Goal: Transaction & Acquisition: Purchase product/service

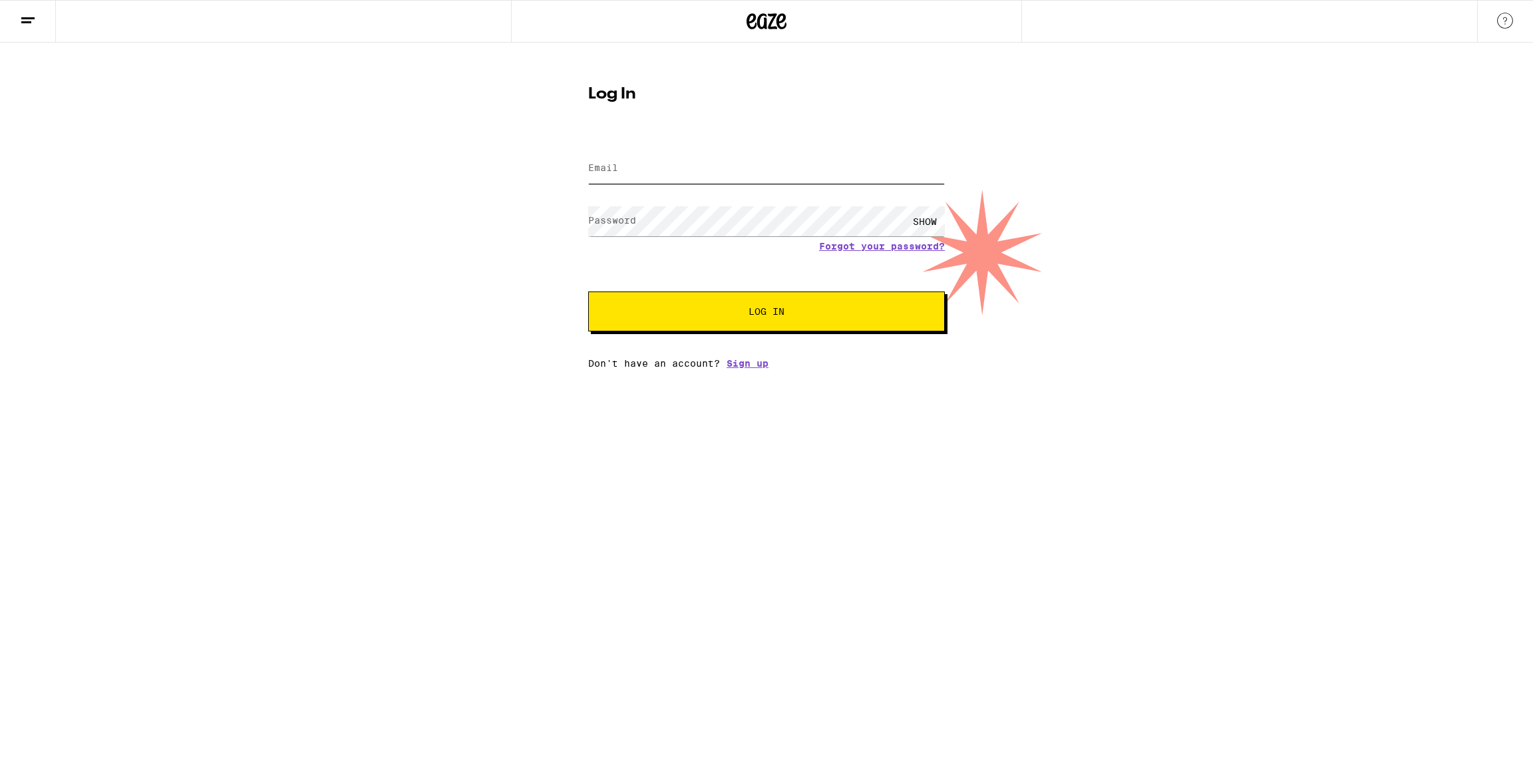
type input "[EMAIL_ADDRESS][DOMAIN_NAME]"
click at [810, 299] on button "Log In" at bounding box center [767, 311] width 357 height 40
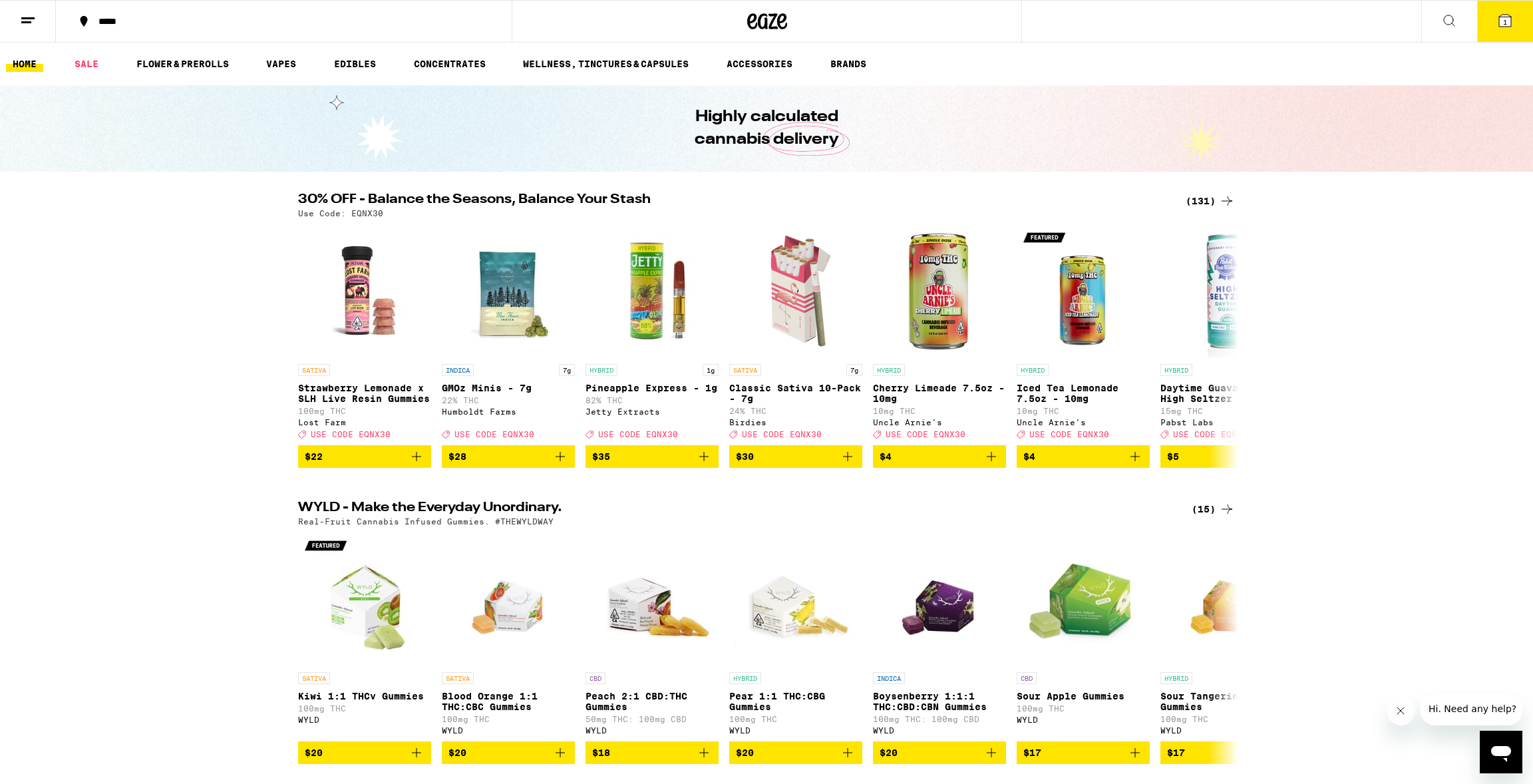
click at [1497, 22] on icon at bounding box center [1505, 20] width 16 height 16
click at [1506, 22] on span "1" at bounding box center [1505, 22] width 4 height 8
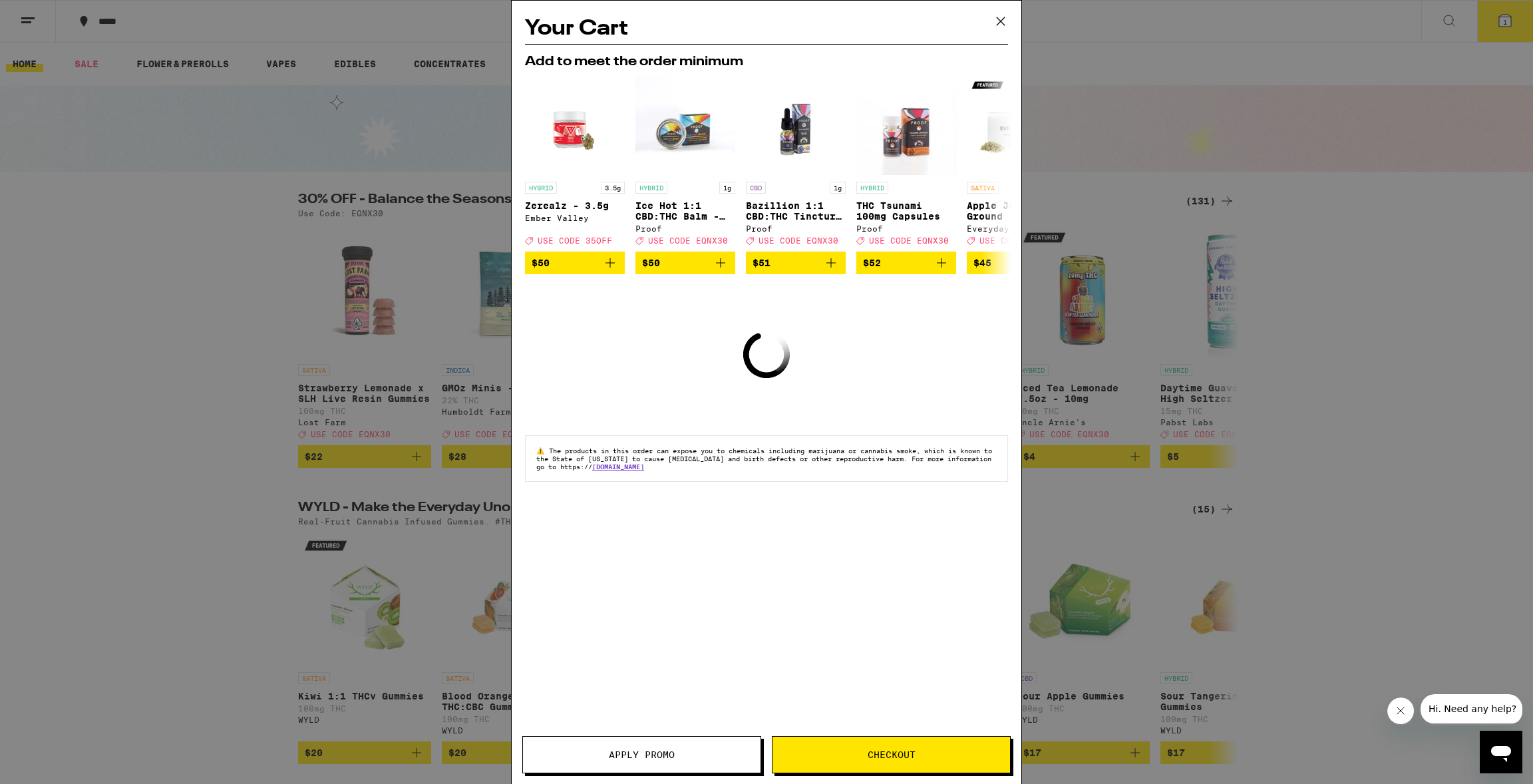
click at [998, 25] on icon at bounding box center [1001, 21] width 20 height 20
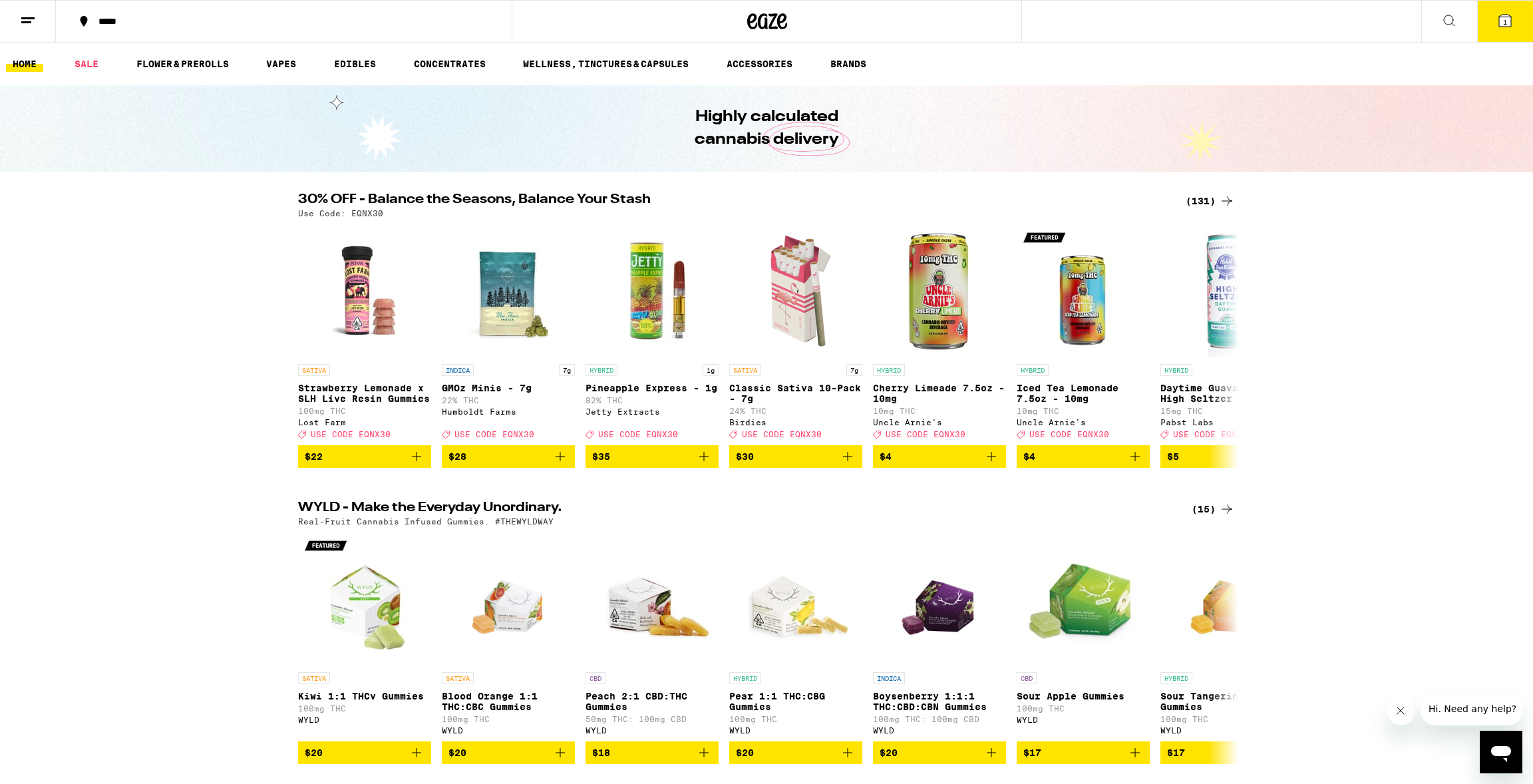
click at [24, 13] on icon at bounding box center [28, 20] width 16 height 16
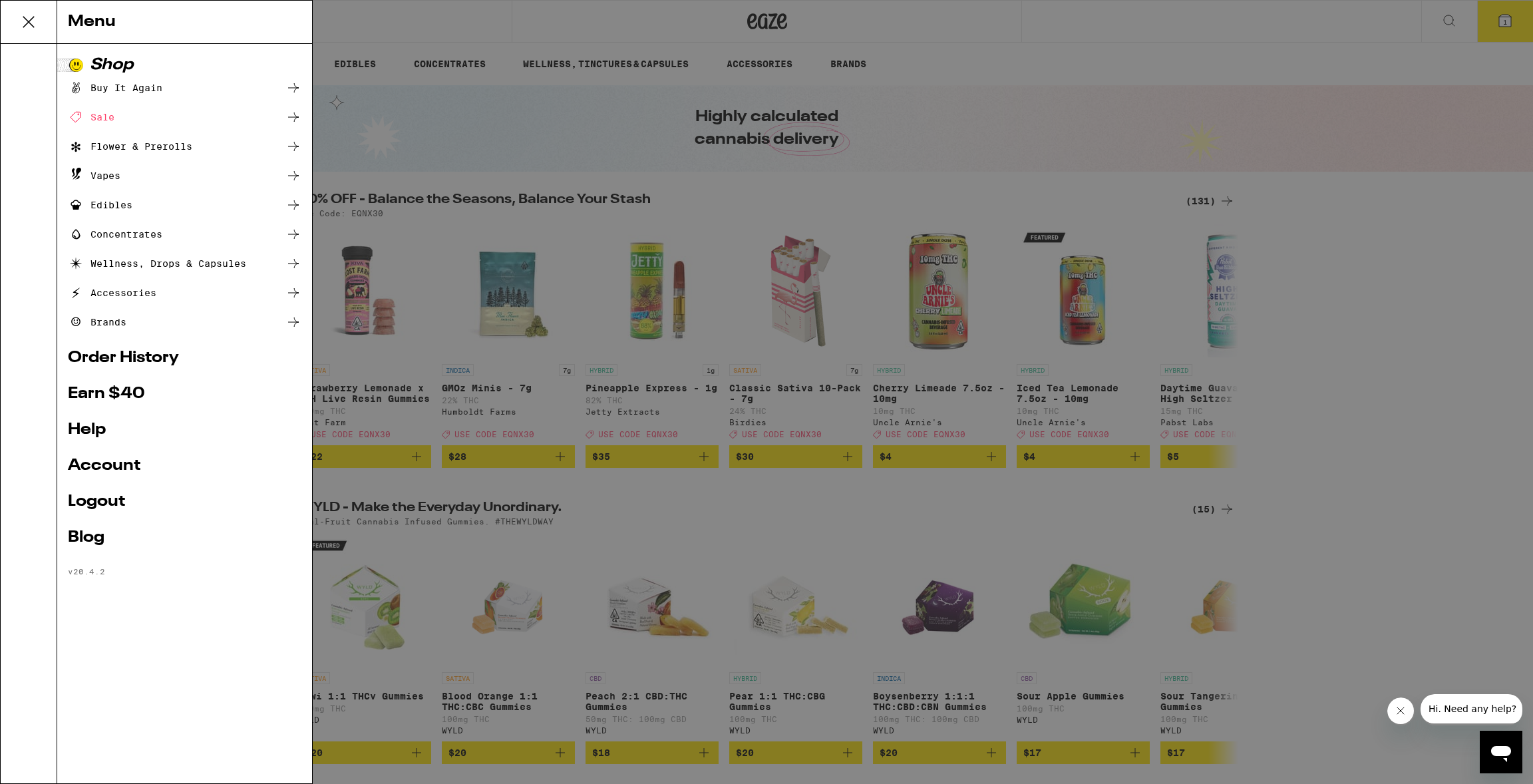
click at [125, 463] on link "Account" at bounding box center [184, 465] width 234 height 16
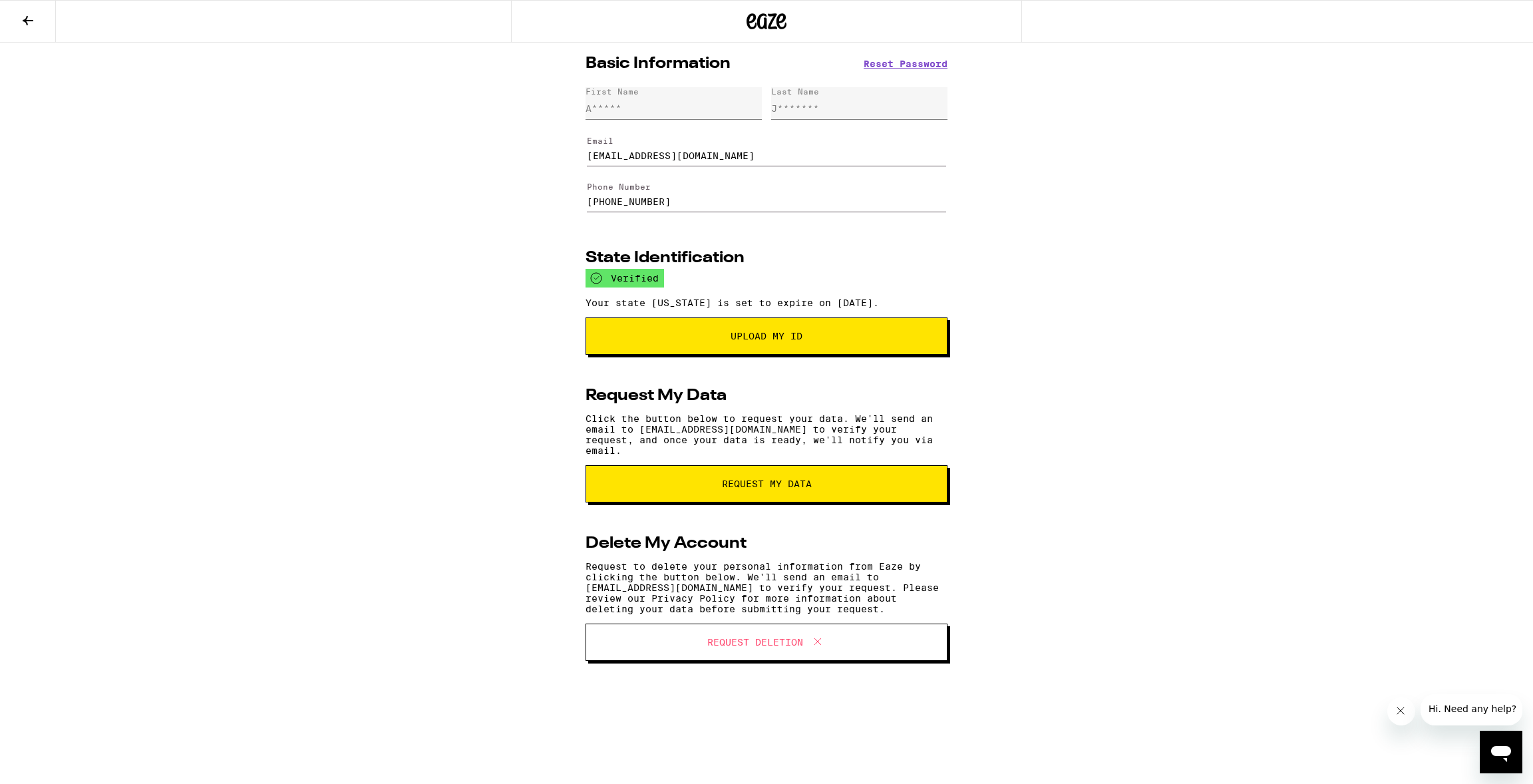
click at [16, 14] on button at bounding box center [28, 22] width 56 height 42
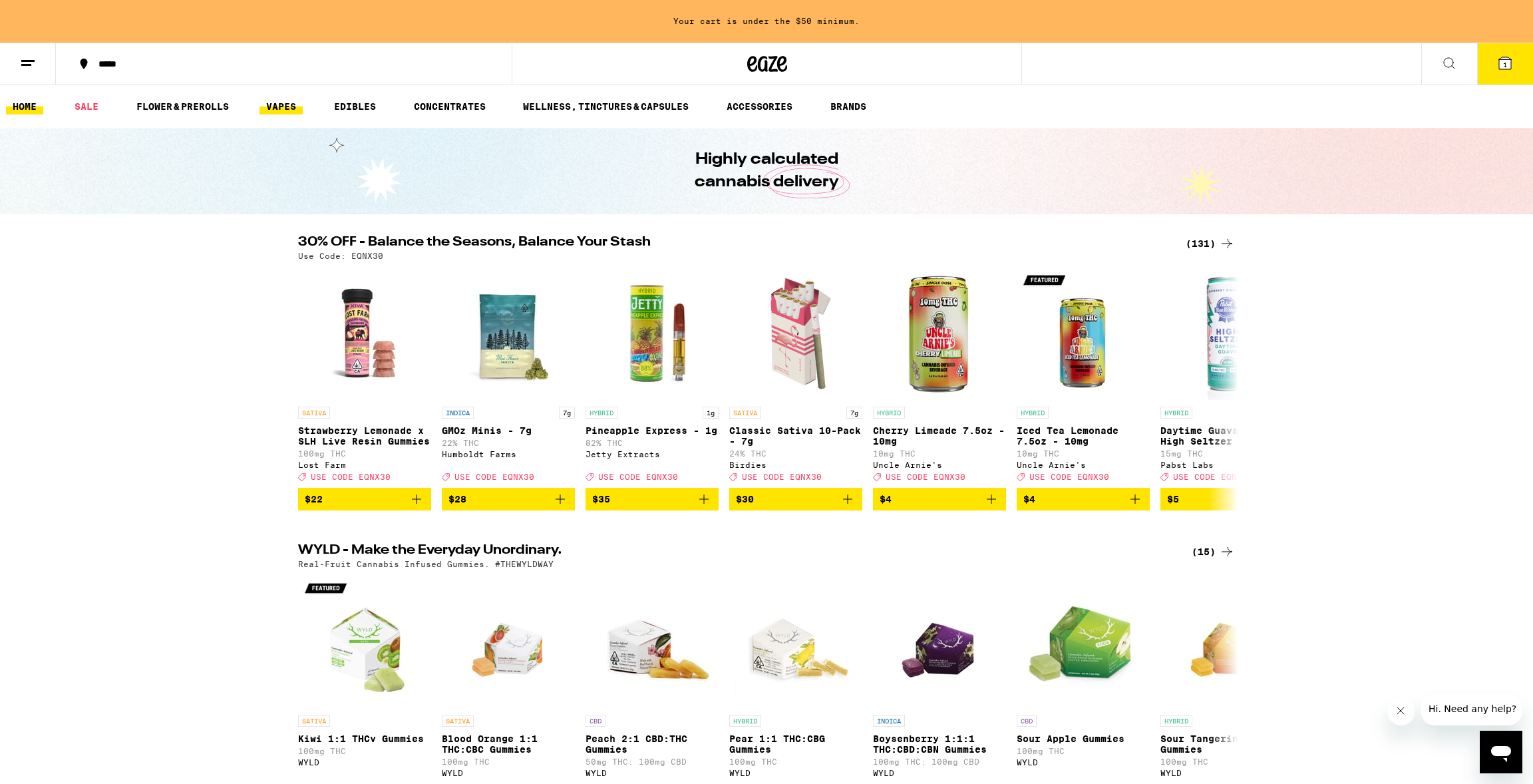
click at [277, 108] on link "VAPES" at bounding box center [282, 106] width 43 height 16
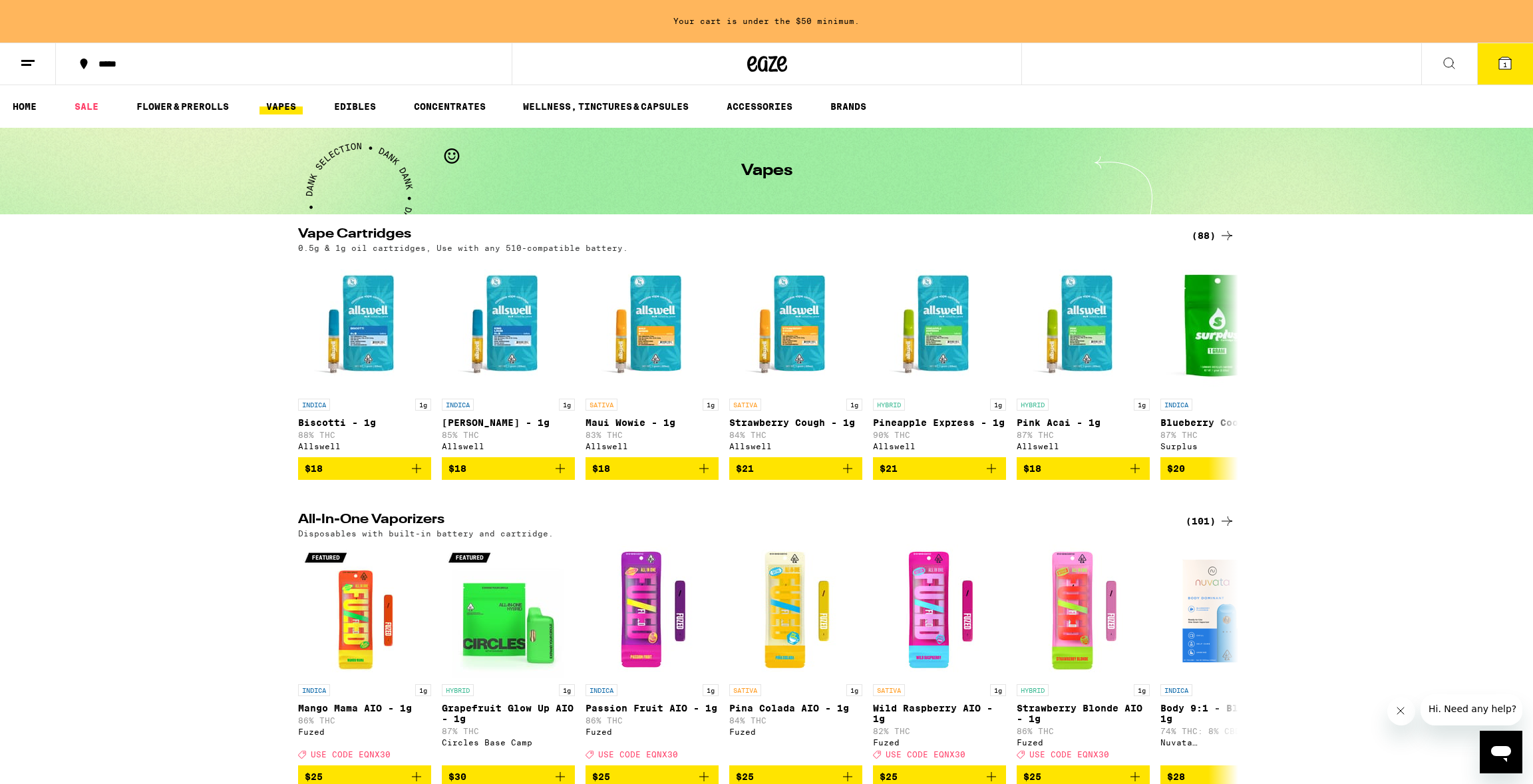
click at [1459, 63] on button at bounding box center [1449, 64] width 56 height 42
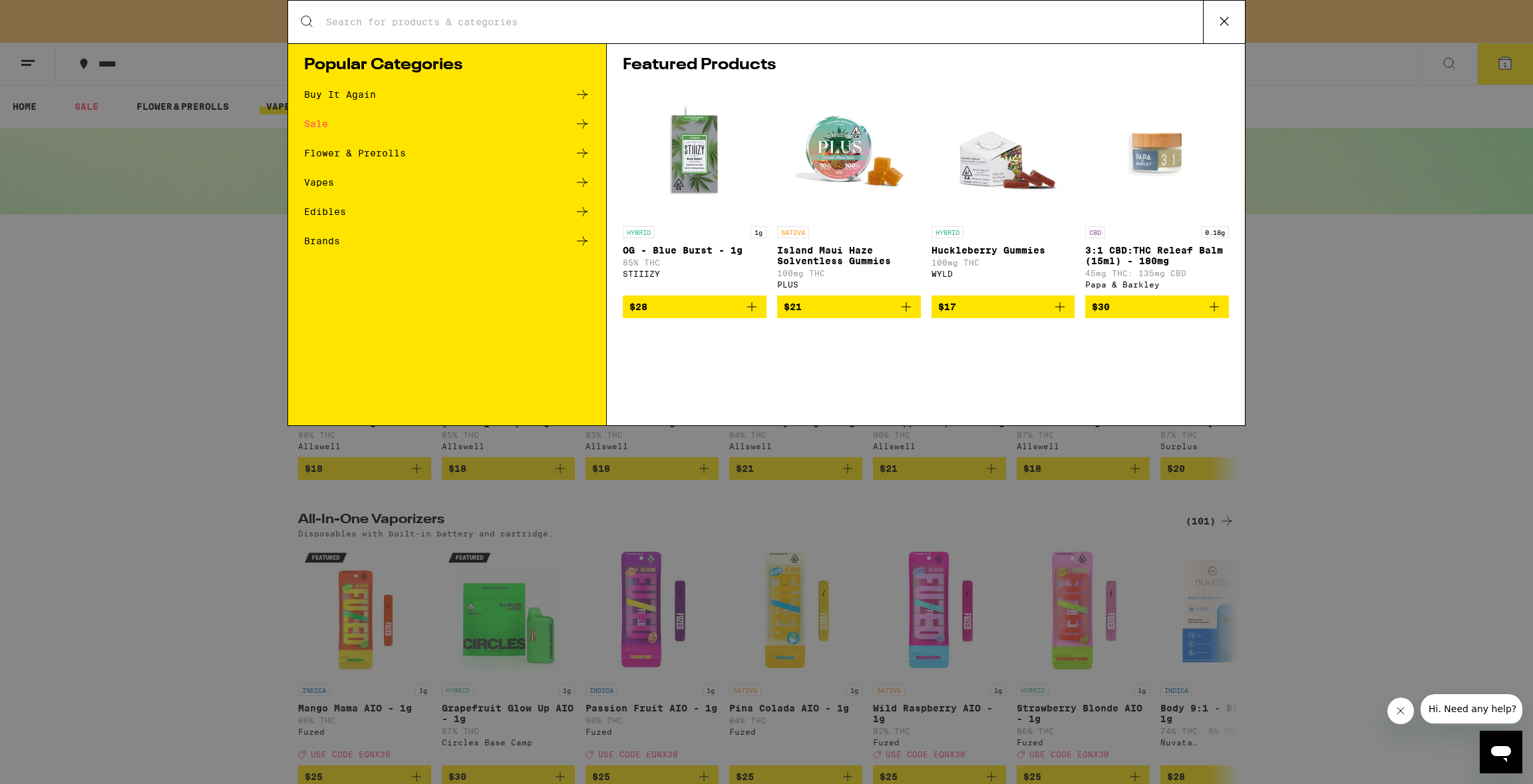
click at [906, 28] on input "Search for Products" at bounding box center [764, 22] width 877 height 12
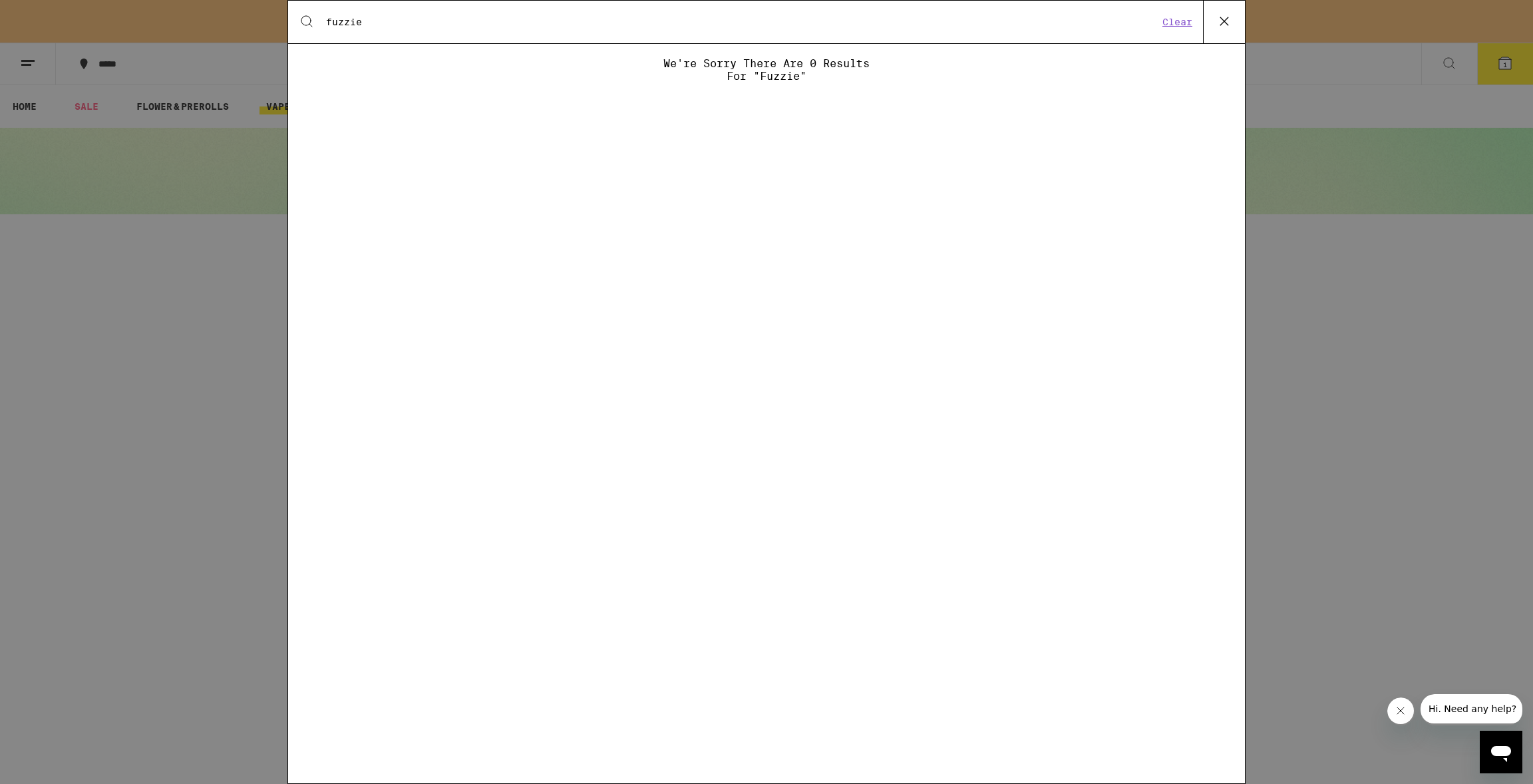
type input "fuzzie"
click at [1227, 18] on icon at bounding box center [1224, 21] width 8 height 8
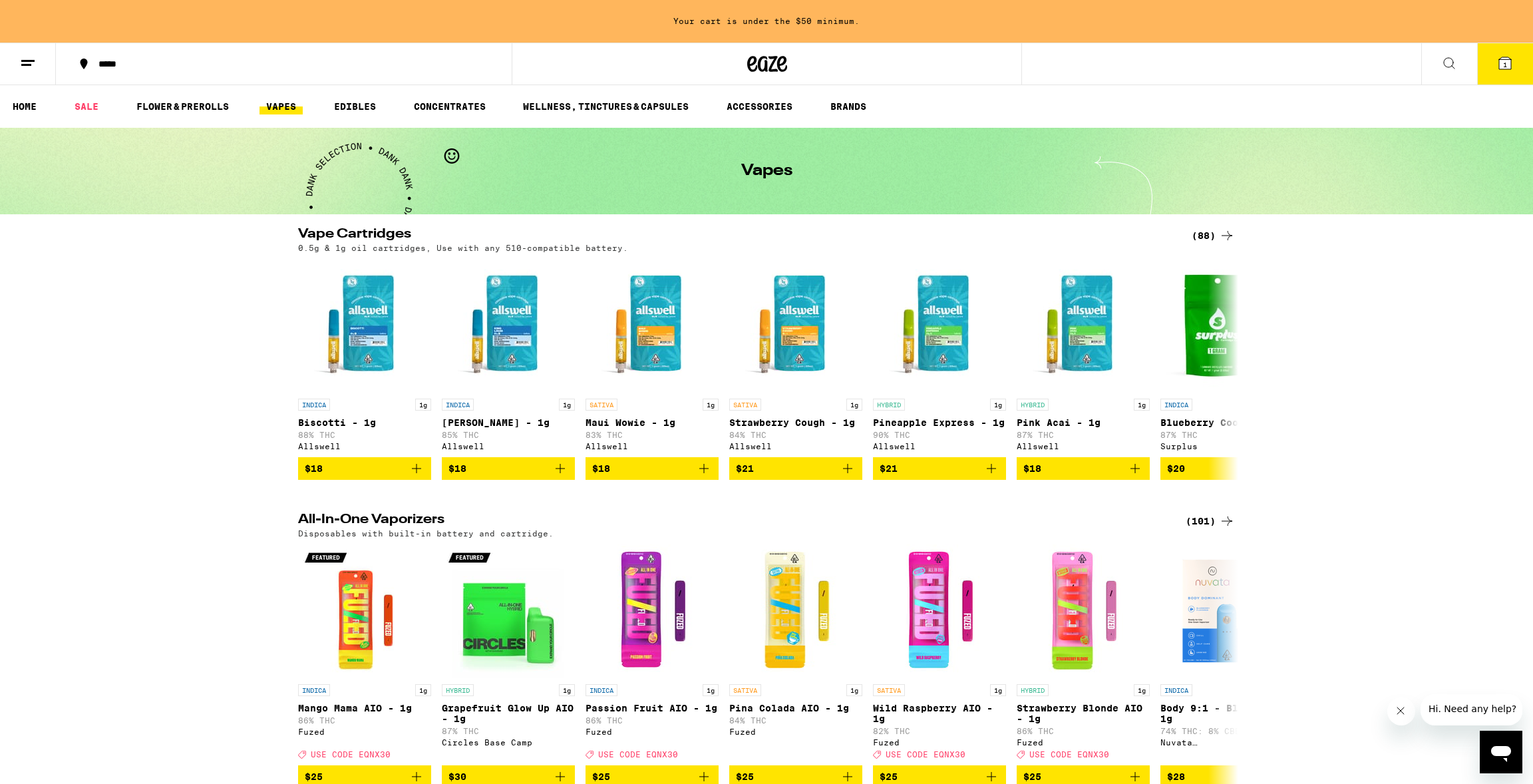
click at [1221, 238] on icon at bounding box center [1227, 235] width 16 height 16
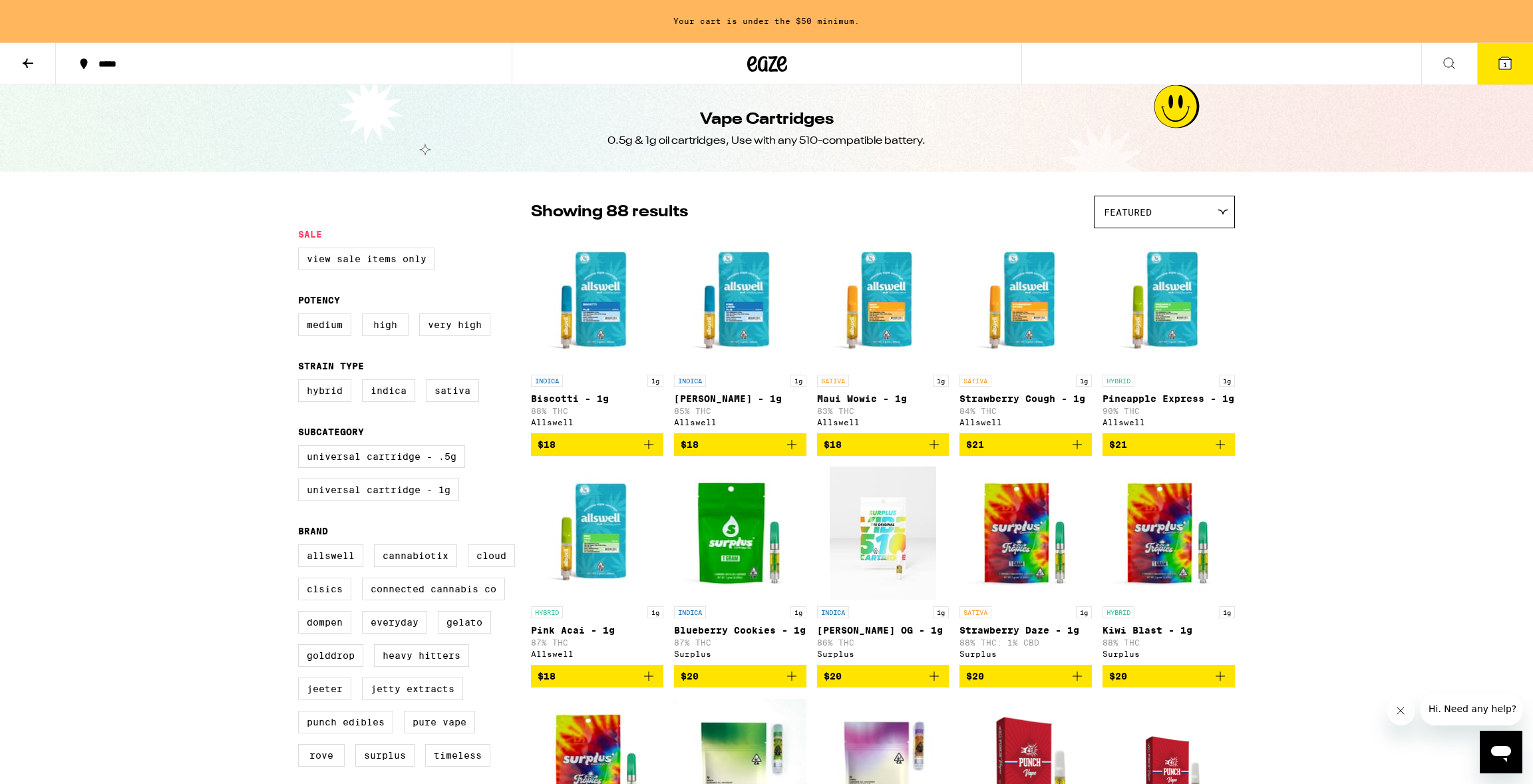
click at [20, 53] on button at bounding box center [28, 64] width 56 height 42
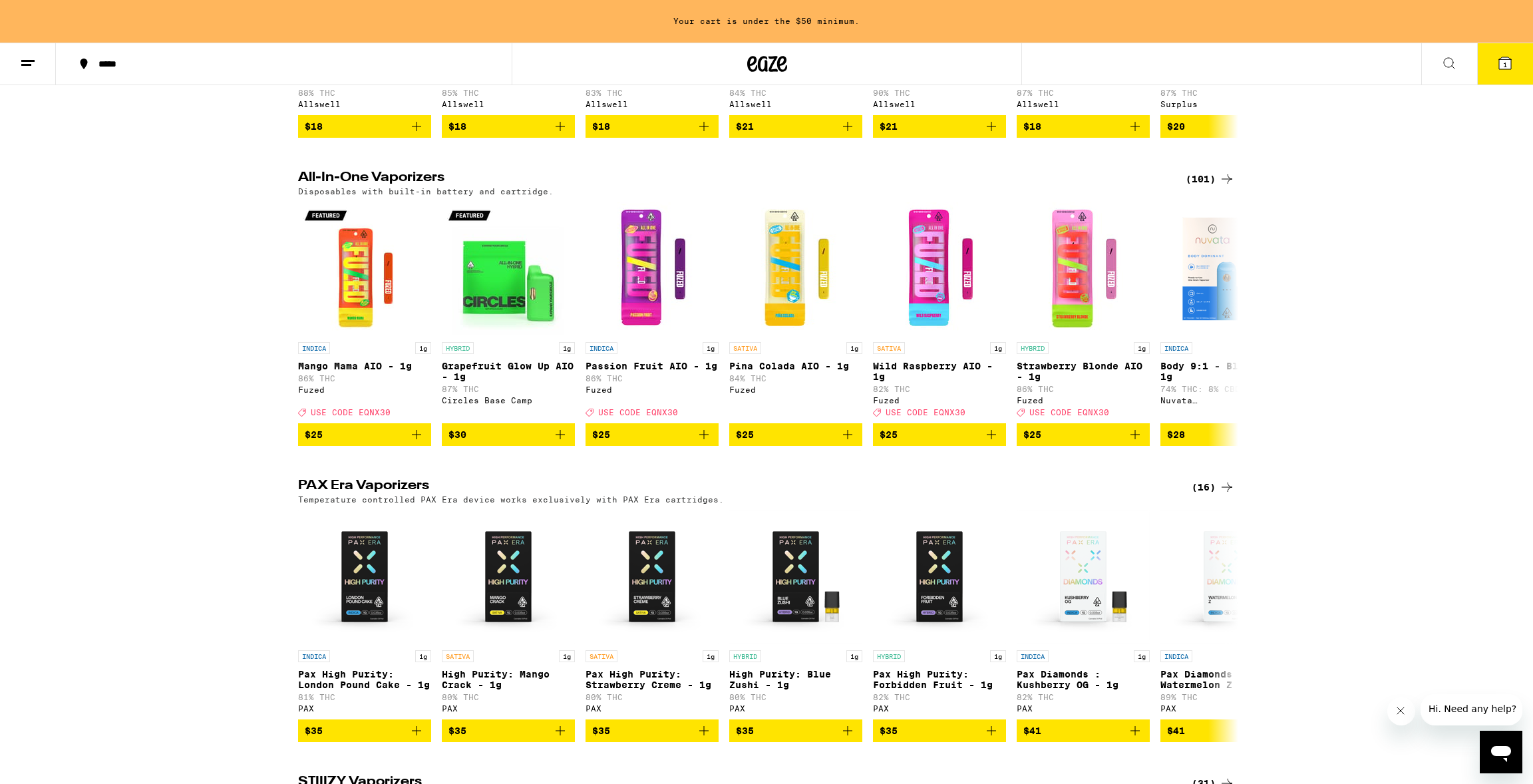
scroll to position [350, 0]
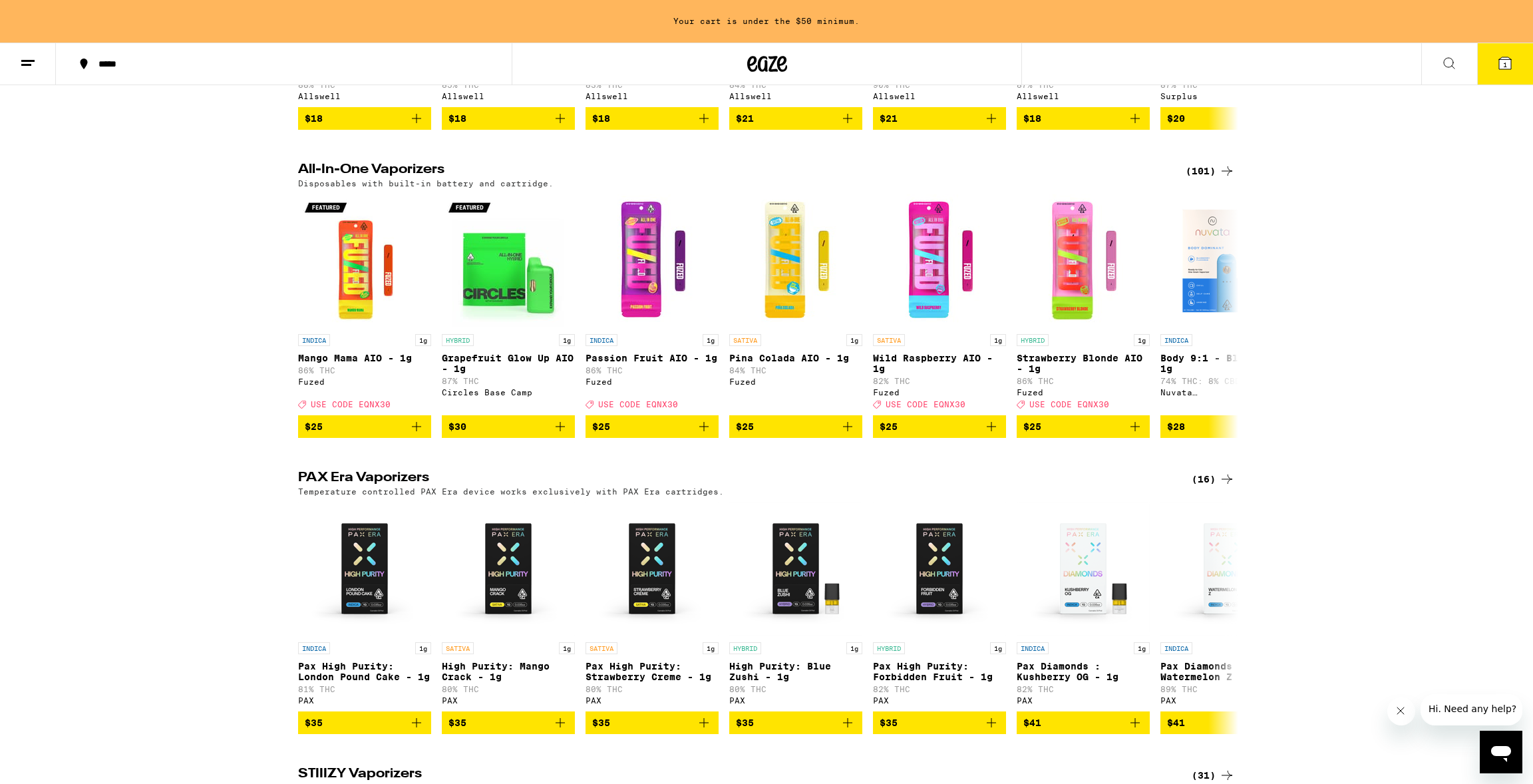
click at [1203, 179] on div "(101)" at bounding box center [1210, 170] width 49 height 16
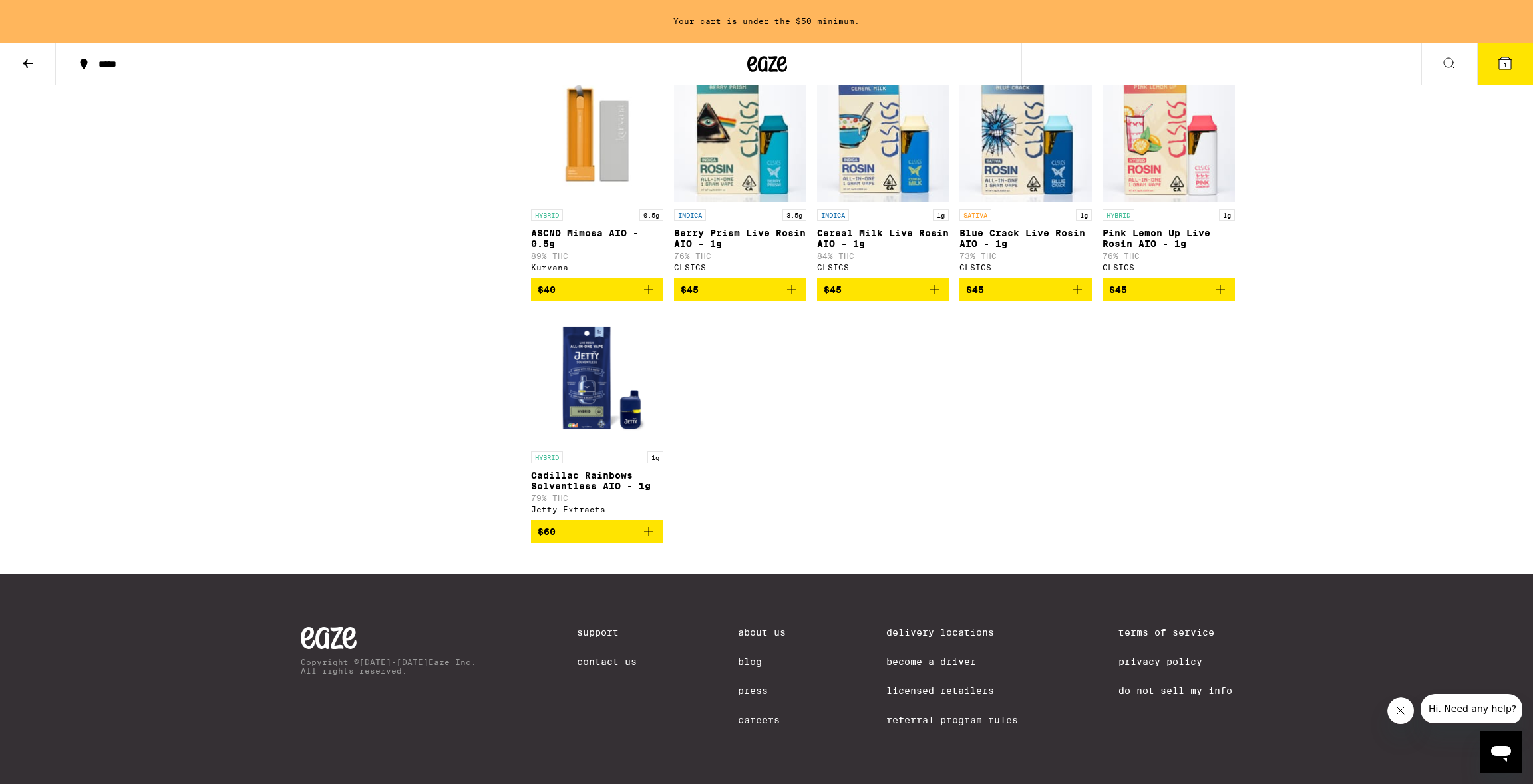
scroll to position [4796, 0]
